Goal: Task Accomplishment & Management: Check status

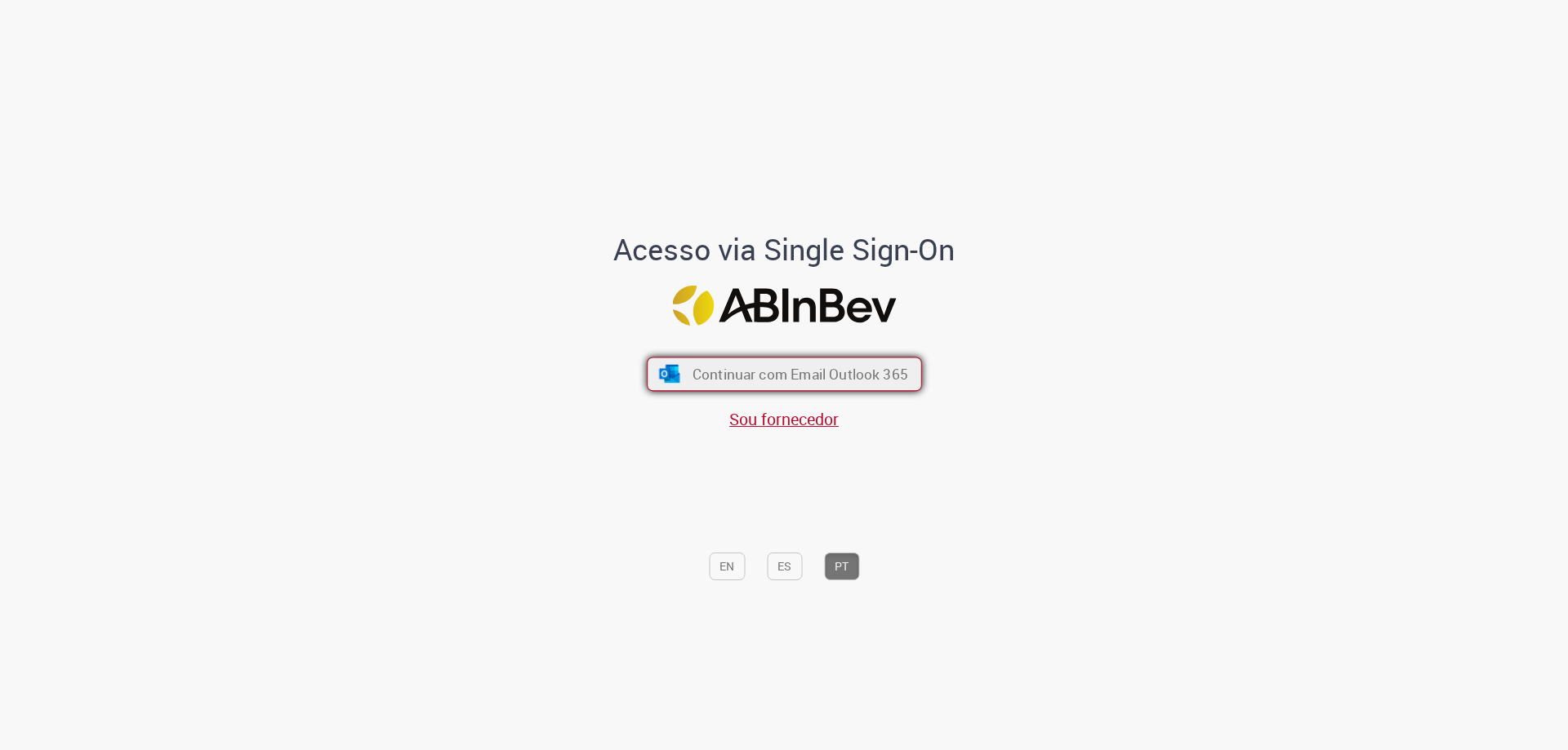
click at [750, 384] on button "Continuar com Email Outlook 365" at bounding box center [784, 374] width 275 height 35
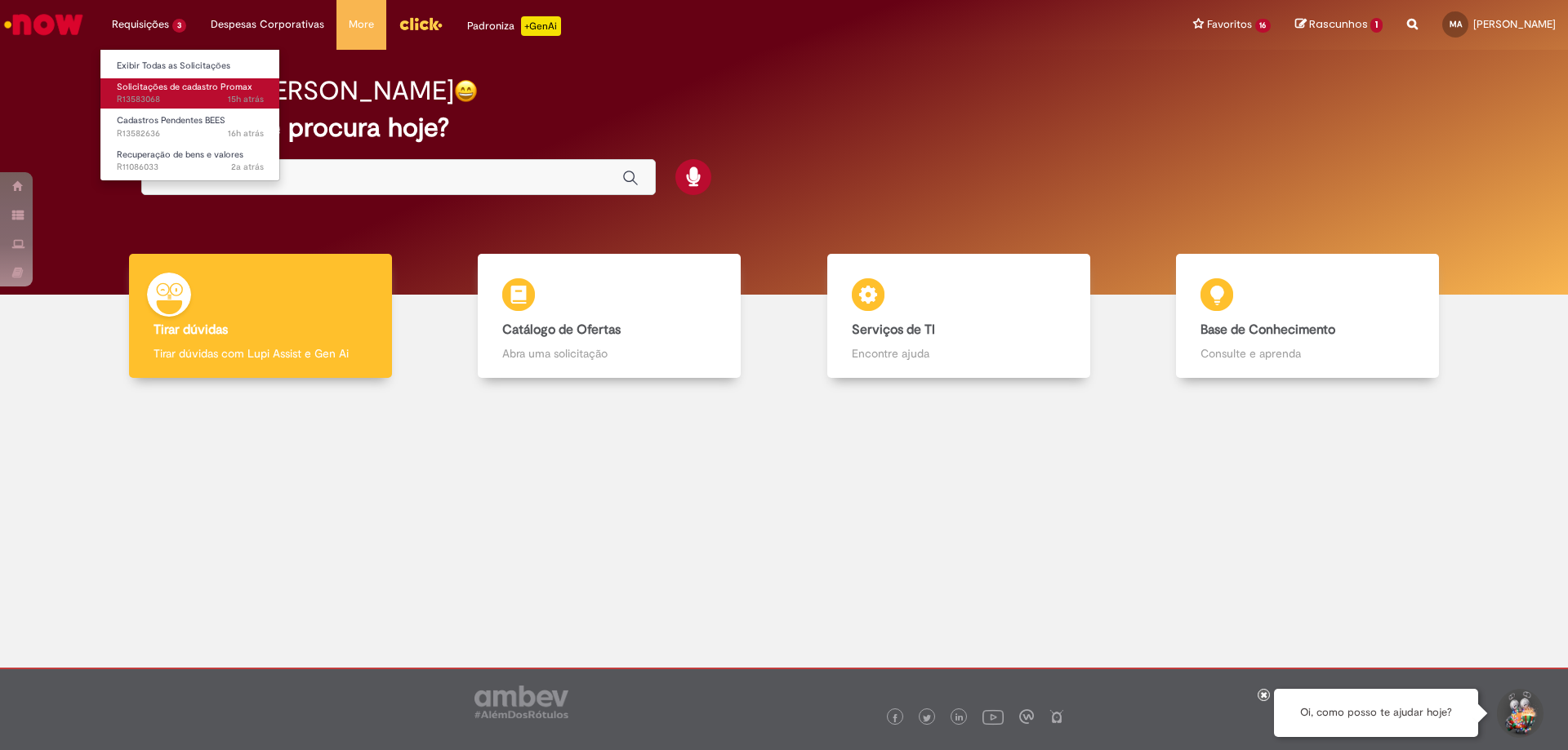
click at [159, 88] on span "Solicitações de cadastro Promax" at bounding box center [185, 87] width 136 height 13
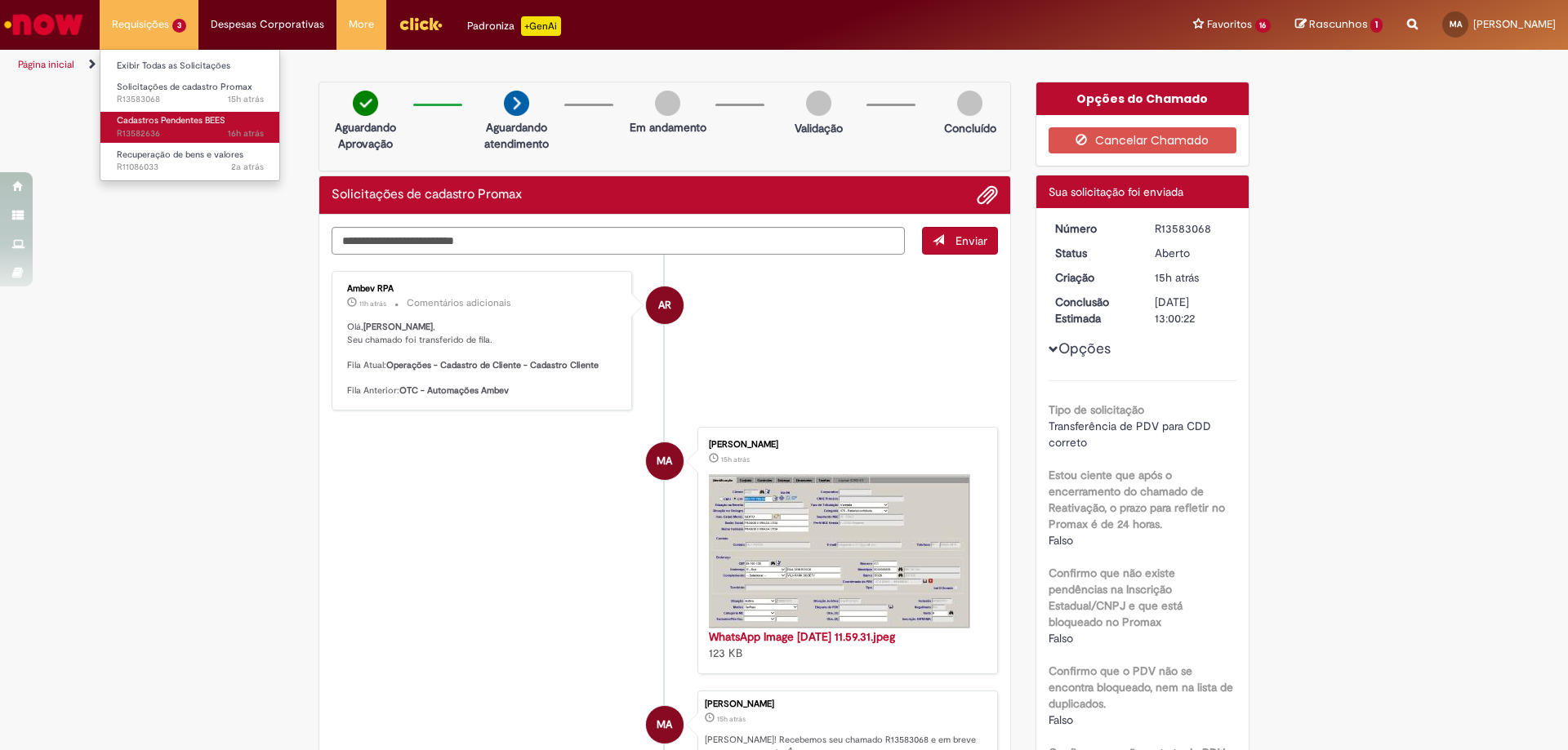
click at [145, 121] on span "Cadastros Pendentes BEES" at bounding box center [171, 121] width 109 height 13
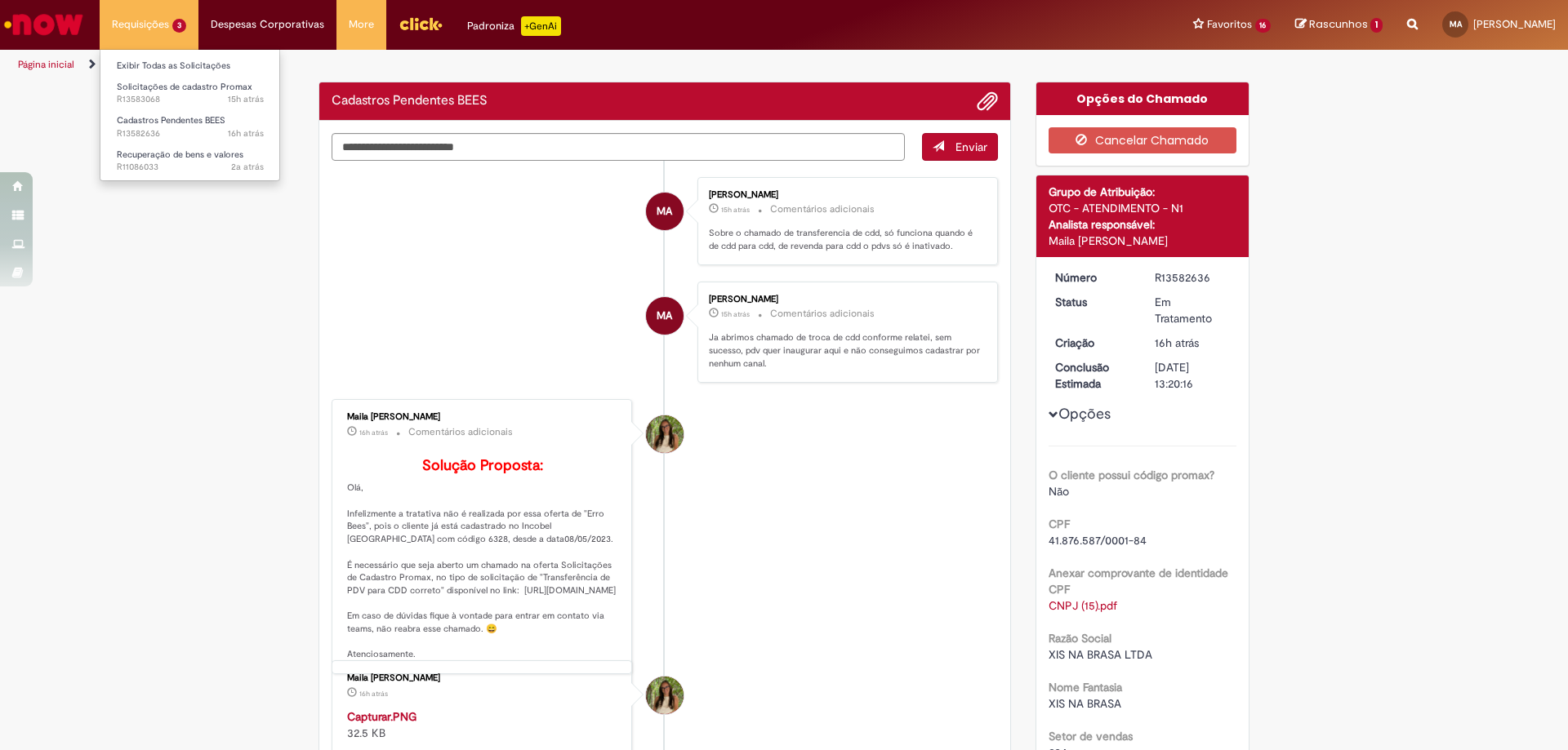
click at [128, 36] on li "Requisições 3 Exibir Todas as Solicitações Solicitações de cadastro Promax 15h …" at bounding box center [148, 24] width 99 height 49
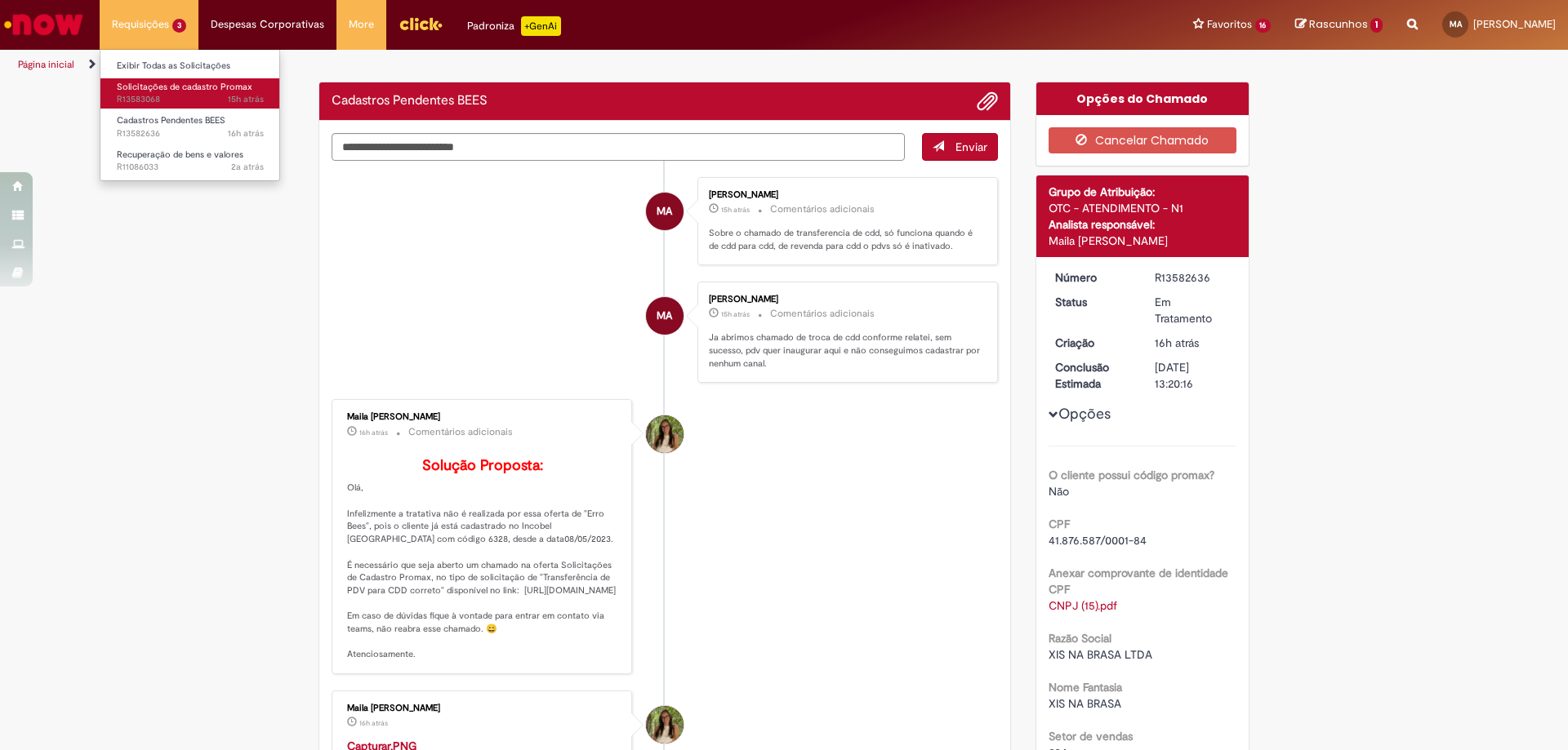
click at [155, 104] on span "15h atrás 15 horas atrás R13583068" at bounding box center [191, 99] width 147 height 13
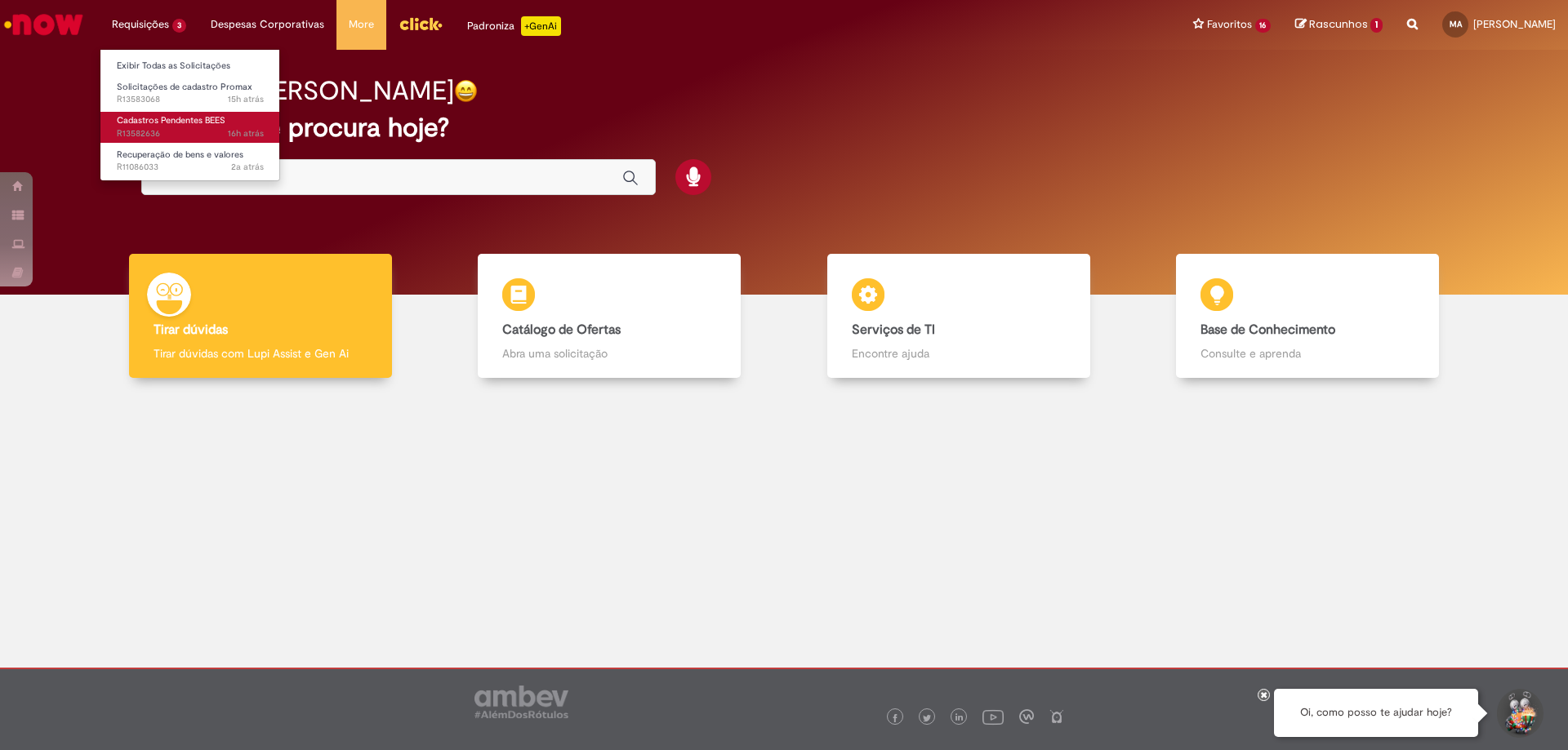
click at [187, 121] on span "Cadastros Pendentes BEES" at bounding box center [171, 121] width 109 height 13
